Goal: Transaction & Acquisition: Book appointment/travel/reservation

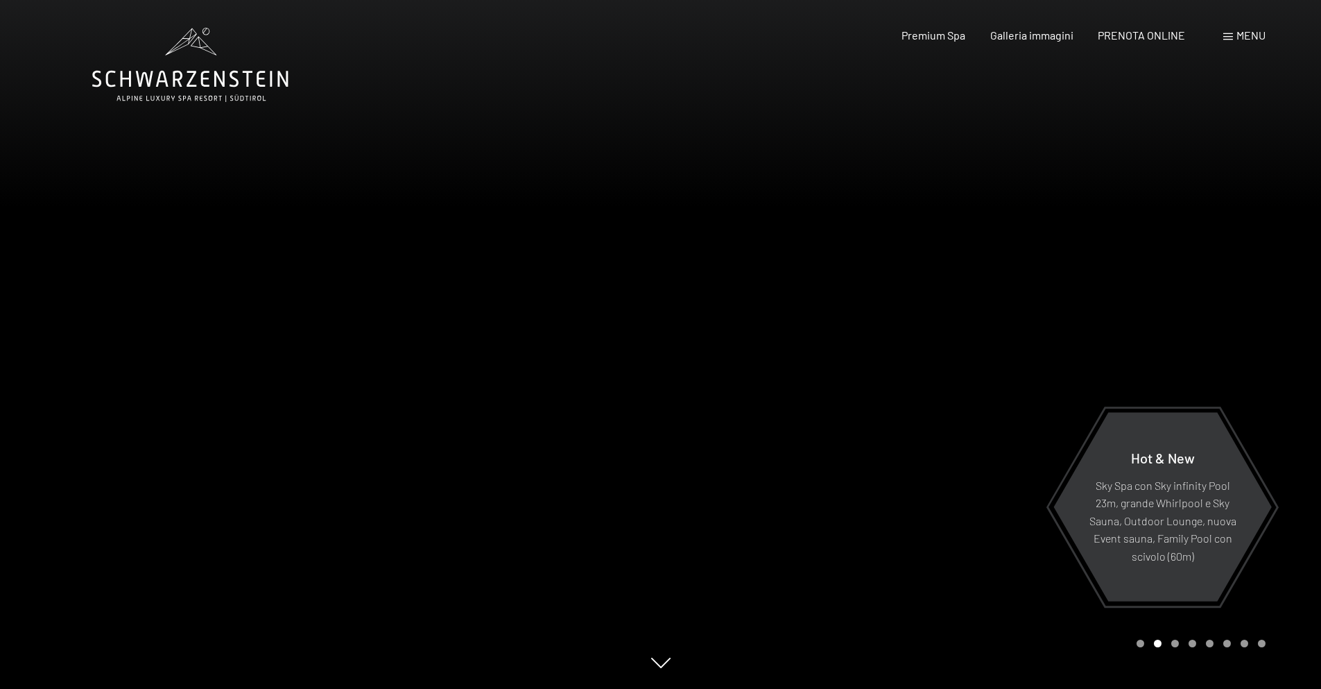
click at [1178, 651] on div at bounding box center [991, 344] width 661 height 689
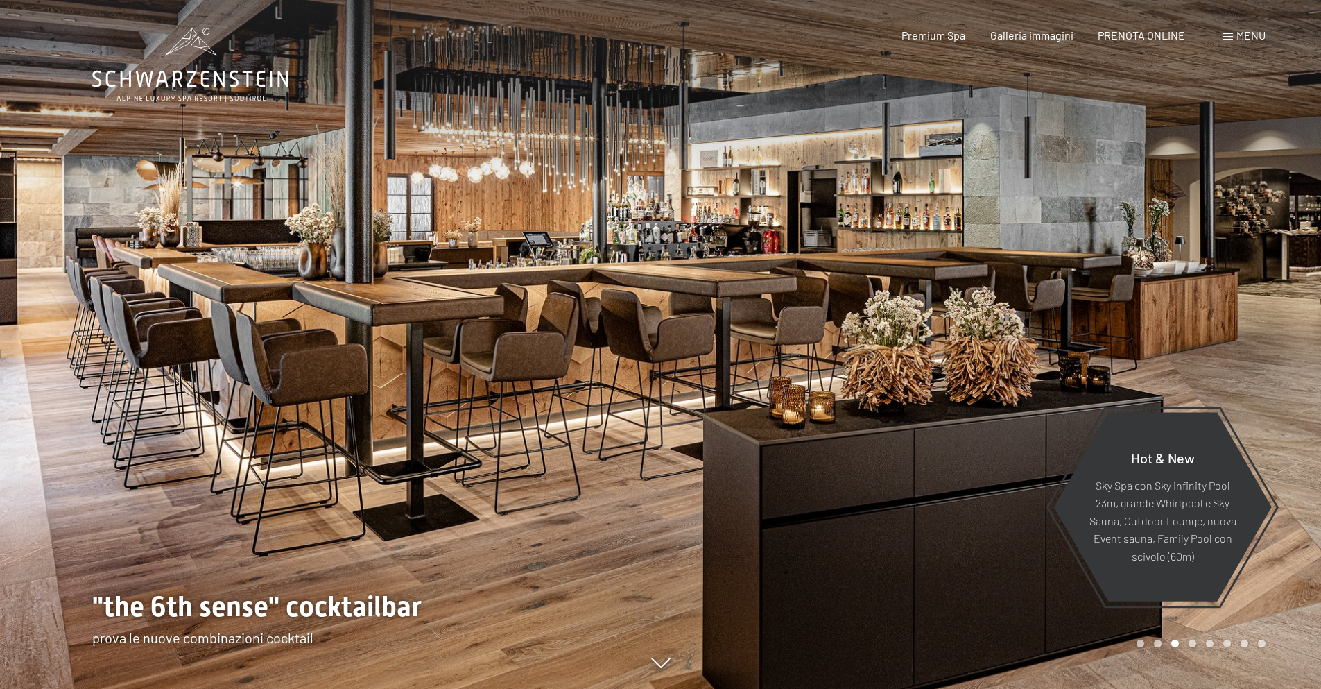
click at [1173, 645] on div "Carousel Page 3 (Current Slide)" at bounding box center [1175, 643] width 8 height 8
click at [1137, 644] on div "Carousel Page 1" at bounding box center [1141, 643] width 8 height 8
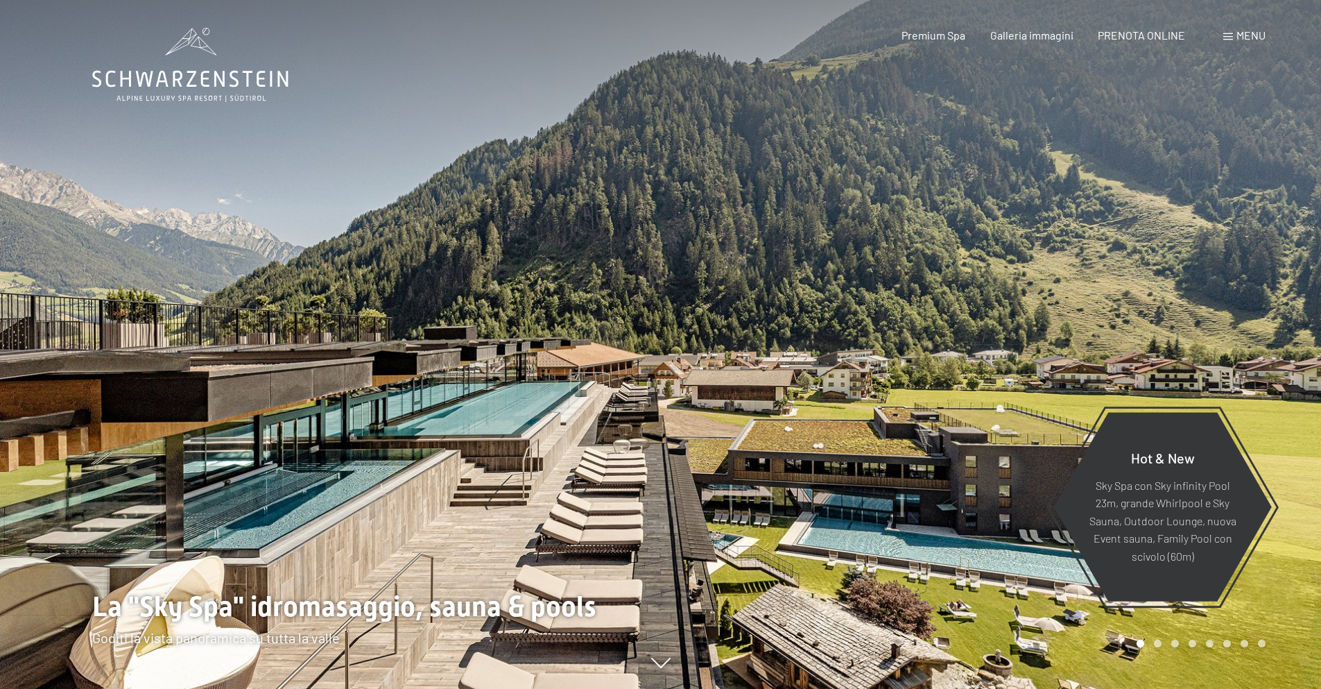
click at [1194, 643] on div "Carousel Page 4" at bounding box center [1193, 643] width 8 height 8
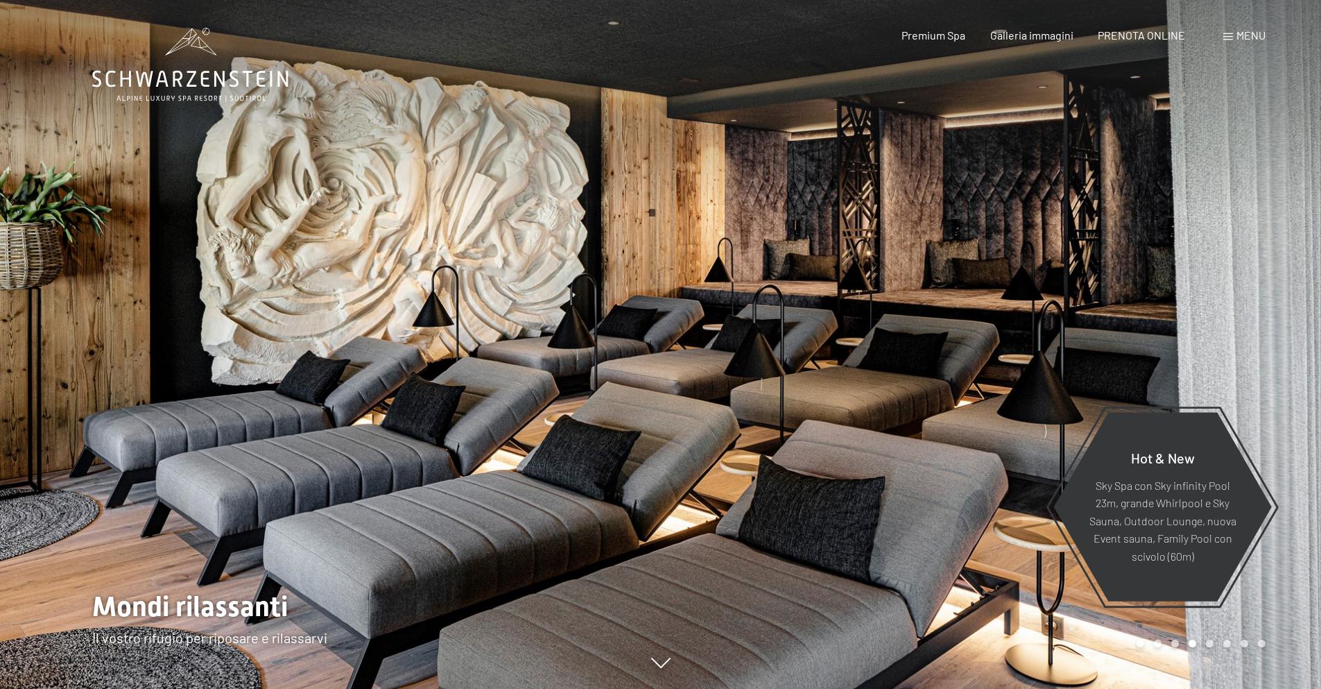
click at [1231, 642] on div "Carousel Pagination" at bounding box center [1199, 643] width 134 height 8
click at [1248, 643] on div "Carousel Page 7" at bounding box center [1245, 643] width 8 height 8
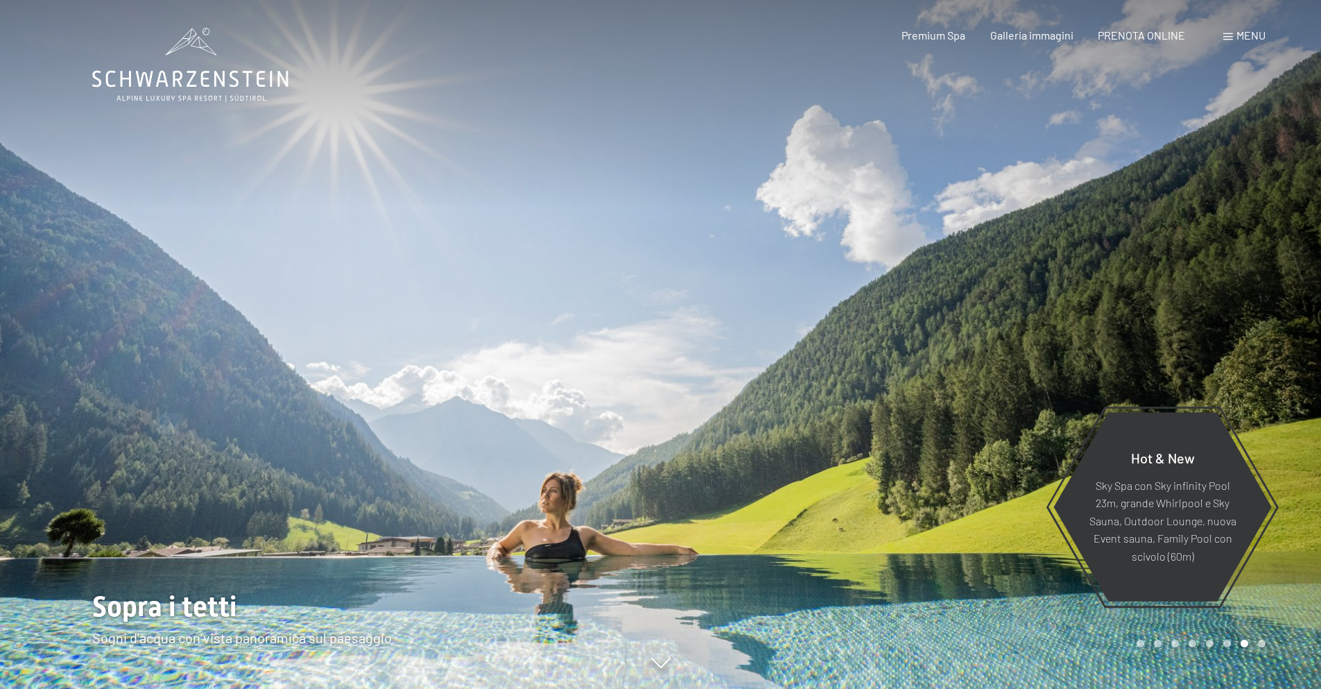
click at [1238, 41] on span "Menu" at bounding box center [1251, 34] width 29 height 13
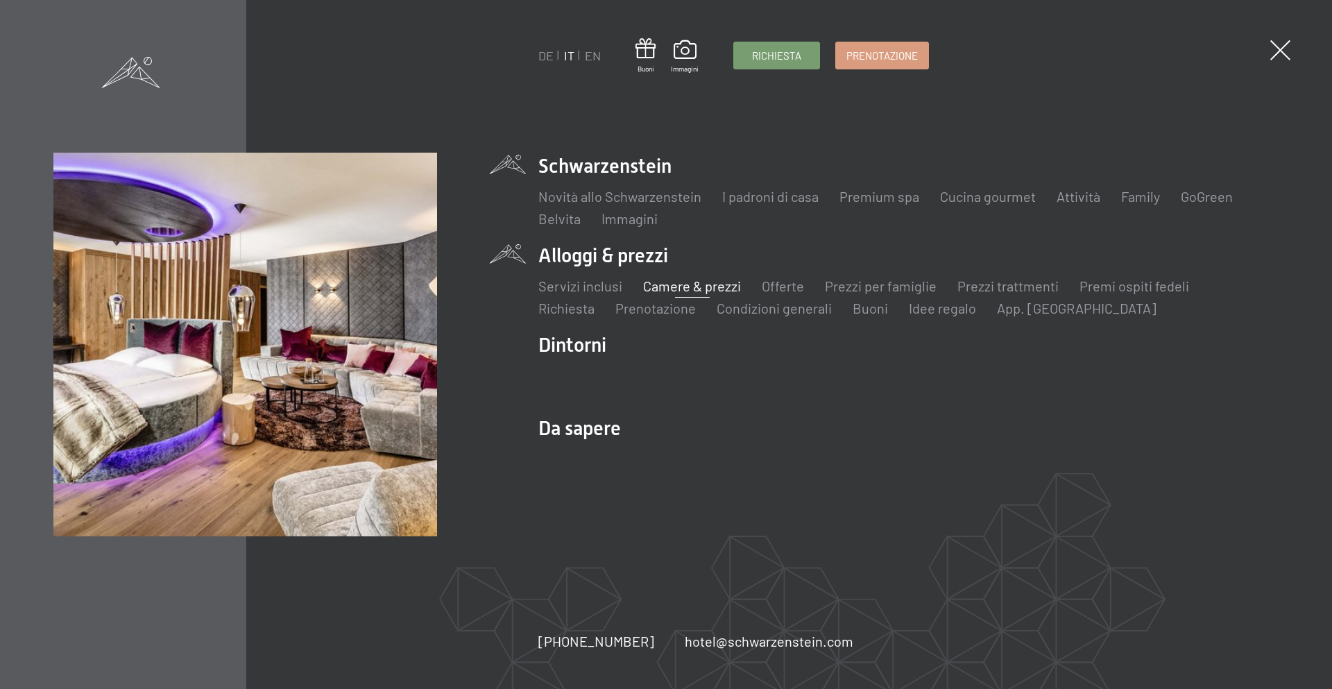
click at [658, 289] on link "Camere & prezzi" at bounding box center [692, 285] width 98 height 17
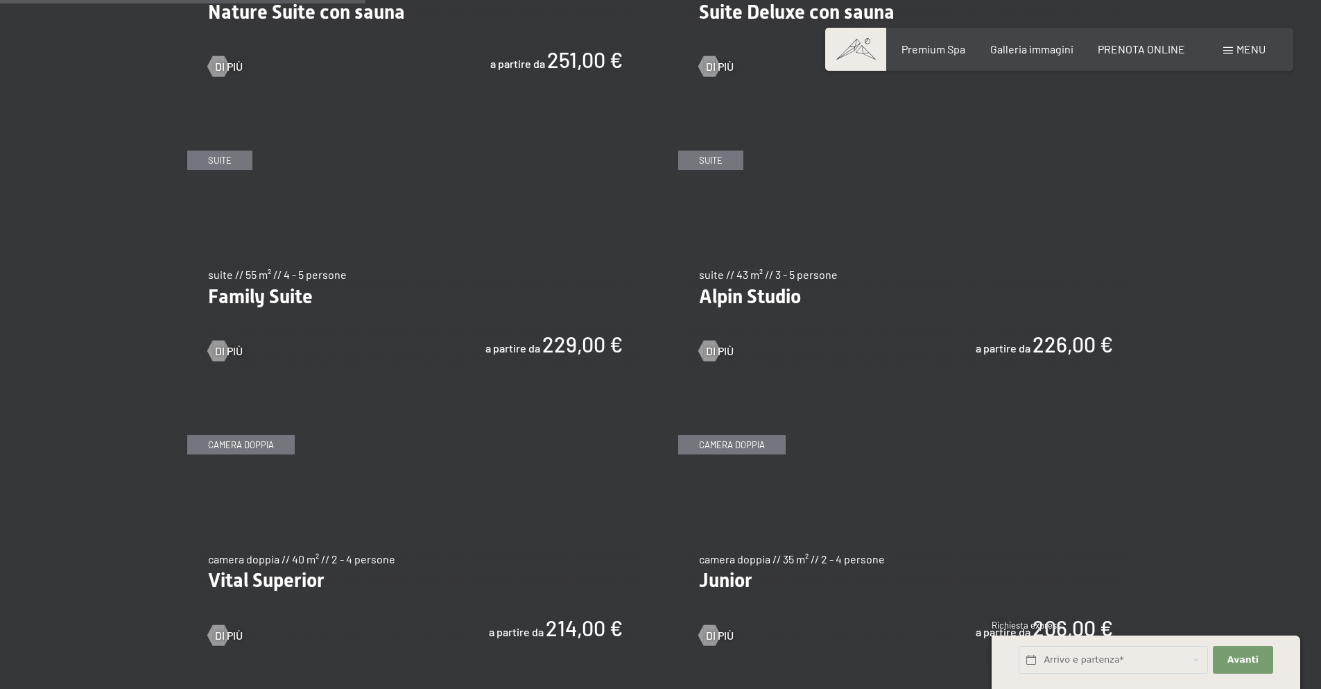
scroll to position [1665, 0]
